Goal: Transaction & Acquisition: Book appointment/travel/reservation

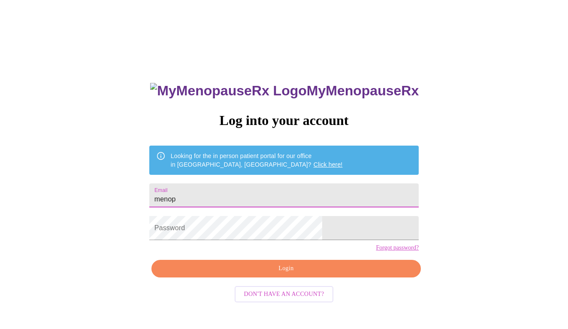
click at [240, 196] on input "menop" at bounding box center [284, 195] width 270 height 24
type input "m"
click at [246, 193] on input "menop" at bounding box center [284, 195] width 270 height 24
type input "m"
type input "De"
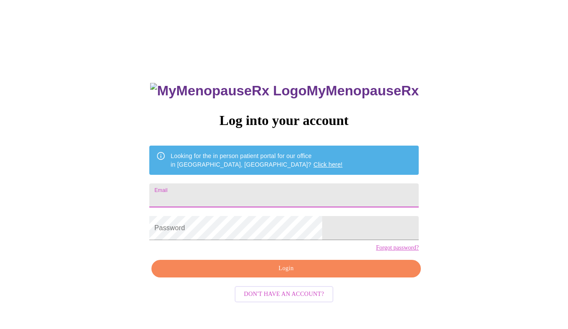
type input "[EMAIL_ADDRESS][DOMAIN_NAME]"
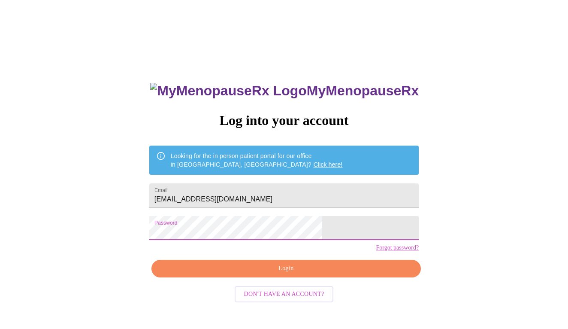
click at [254, 274] on span "Login" at bounding box center [286, 268] width 250 height 11
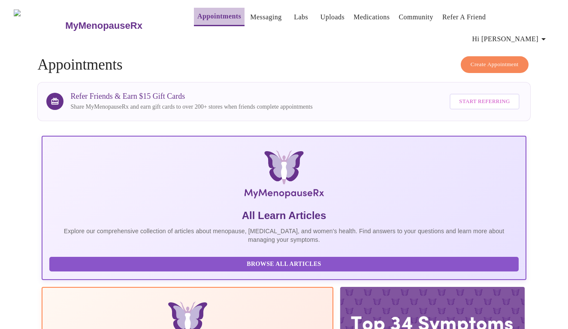
click at [197, 18] on link "Appointments" at bounding box center [219, 16] width 44 height 12
click at [492, 60] on span "Create Appointment" at bounding box center [495, 65] width 48 height 10
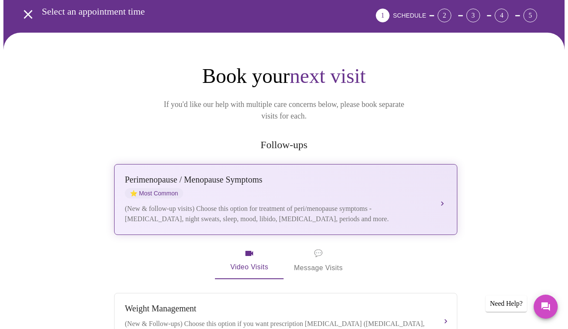
scroll to position [52, 0]
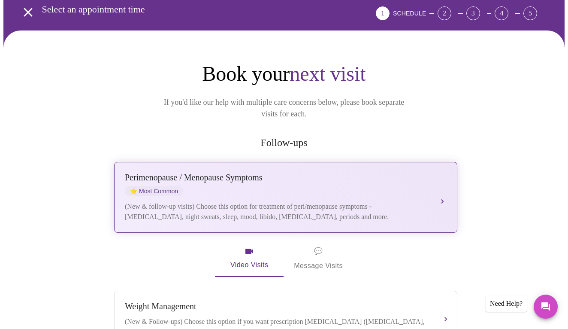
click at [440, 176] on button "[MEDICAL_DATA] / Menopause Symptoms ⭐ Most Common (New & follow-up visits) Choo…" at bounding box center [285, 197] width 343 height 71
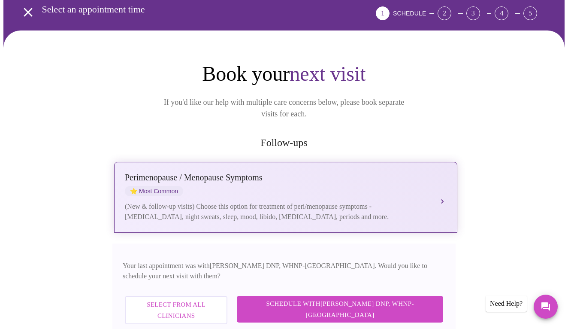
scroll to position [86, 0]
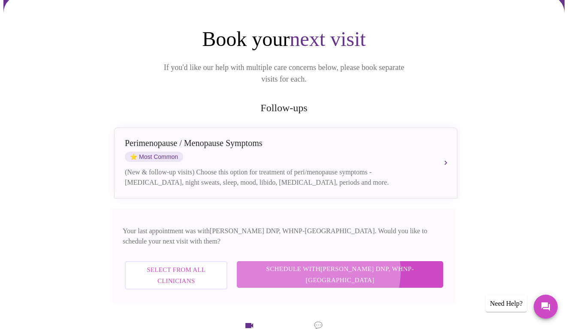
click at [360, 263] on span "Schedule with [PERSON_NAME] DNP, WHNP-BC" at bounding box center [340, 274] width 189 height 23
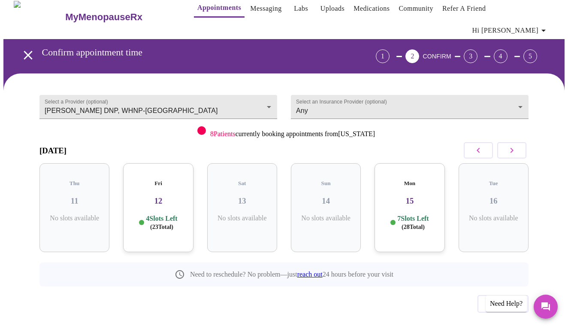
click at [513, 144] on button "button" at bounding box center [512, 150] width 29 height 16
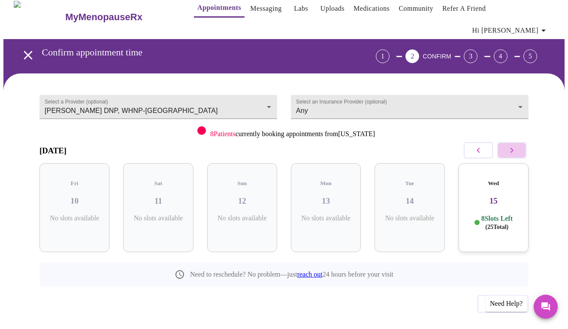
click at [513, 144] on button "button" at bounding box center [512, 150] width 29 height 16
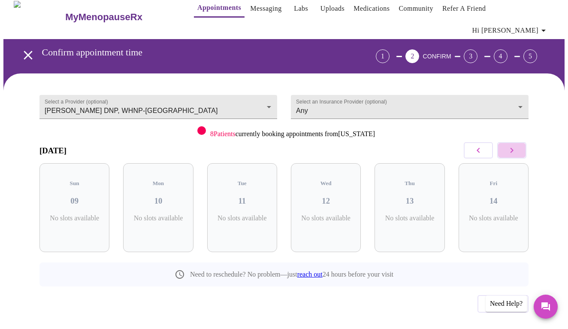
click at [513, 144] on button "button" at bounding box center [512, 150] width 29 height 16
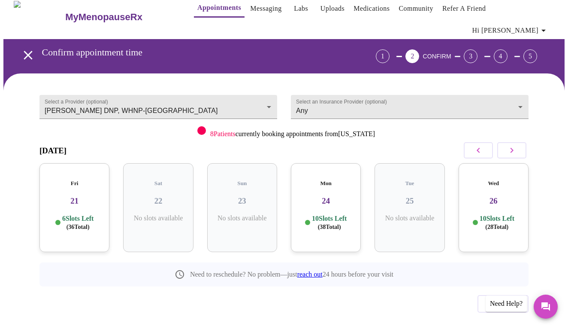
click at [480, 145] on icon "button" at bounding box center [479, 150] width 10 height 10
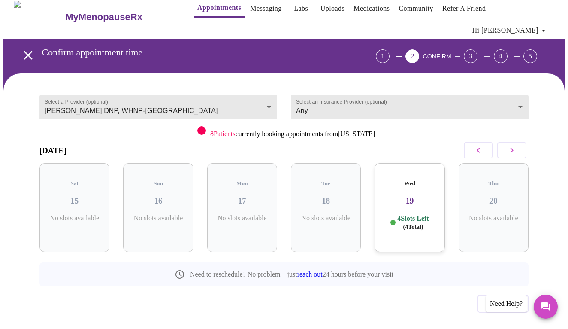
click at [480, 145] on icon "button" at bounding box center [479, 150] width 10 height 10
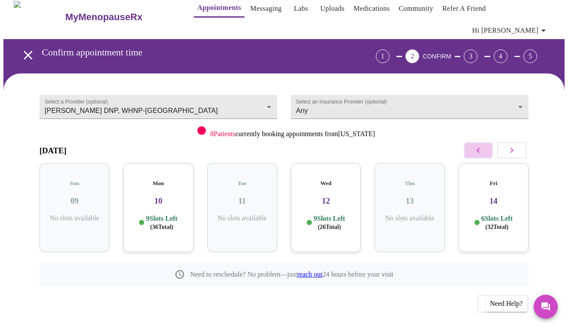
click at [480, 145] on icon "button" at bounding box center [479, 150] width 10 height 10
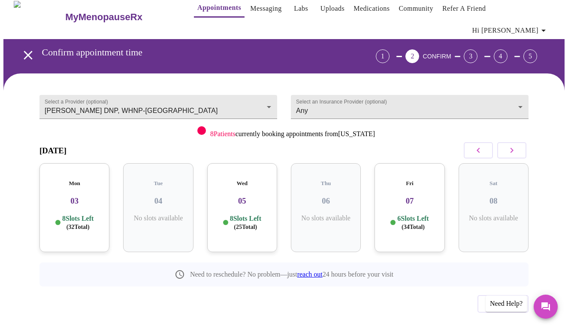
click at [243, 214] on p "8 Slots Left ( 25 Total)" at bounding box center [245, 222] width 31 height 17
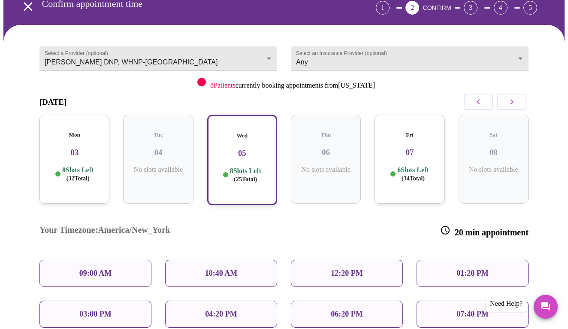
scroll to position [82, 0]
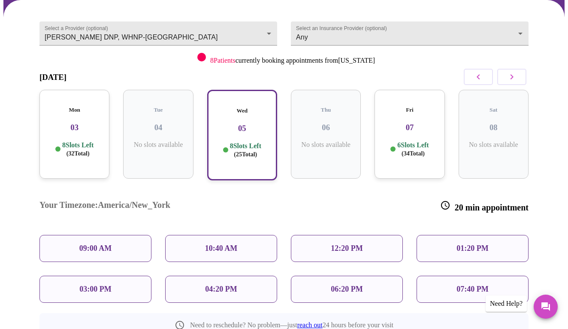
click at [329, 276] on div "06:20 PM" at bounding box center [347, 289] width 112 height 27
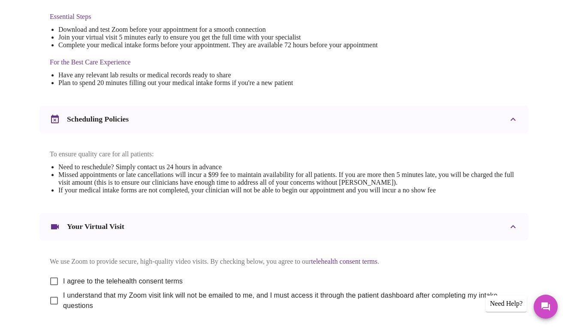
scroll to position [260, 0]
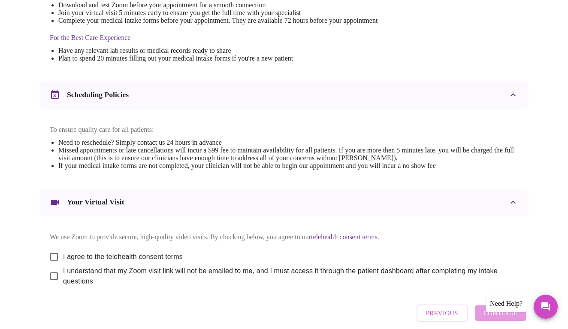
click at [49, 248] on input "I agree to the telehealth consent terms" at bounding box center [54, 257] width 18 height 18
checkbox input "true"
click at [49, 273] on input "I understand that my Zoom visit link will not be emailed to me, and I must acce…" at bounding box center [54, 276] width 18 height 18
checkbox input "true"
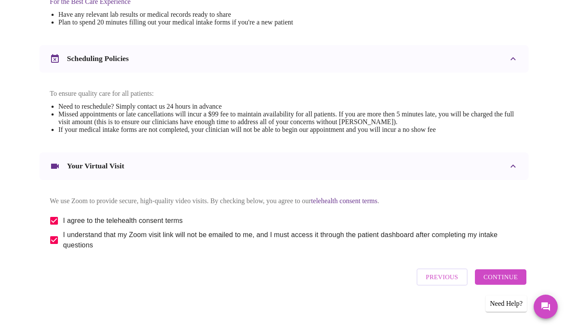
scroll to position [296, 0]
click at [514, 278] on span "Continue" at bounding box center [501, 277] width 34 height 11
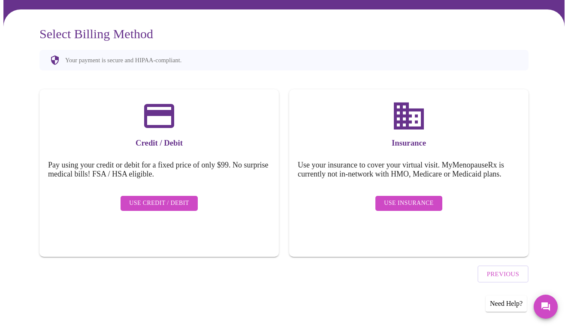
scroll to position [36, 0]
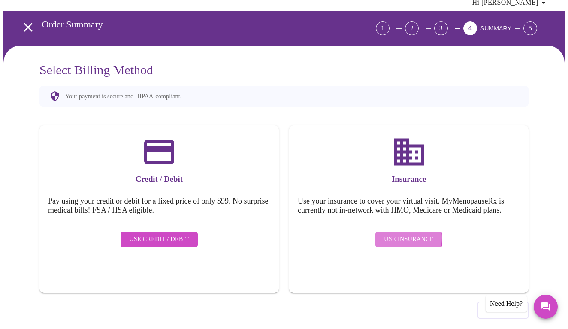
click at [403, 234] on span "Use Insurance" at bounding box center [408, 239] width 49 height 11
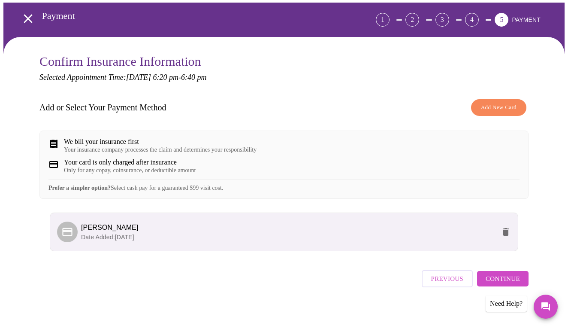
scroll to position [45, 0]
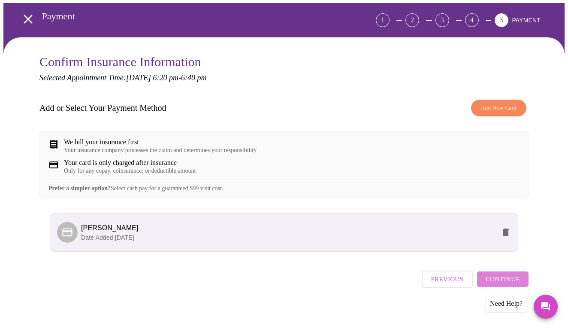
click at [513, 276] on span "Continue" at bounding box center [503, 278] width 34 height 11
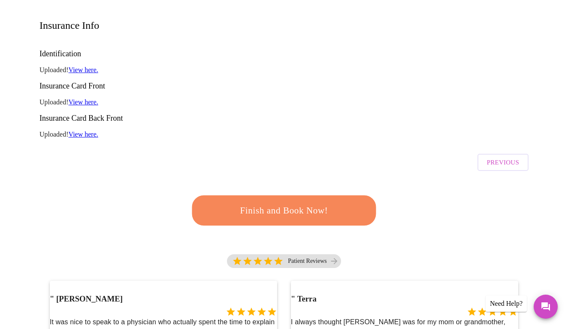
scroll to position [112, 0]
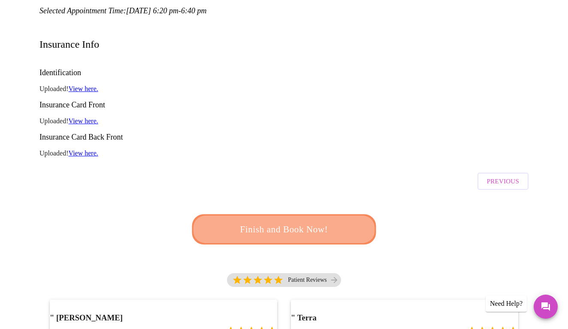
click at [284, 222] on span "Finish and Book Now!" at bounding box center [284, 230] width 159 height 16
